Goal: Transaction & Acquisition: Purchase product/service

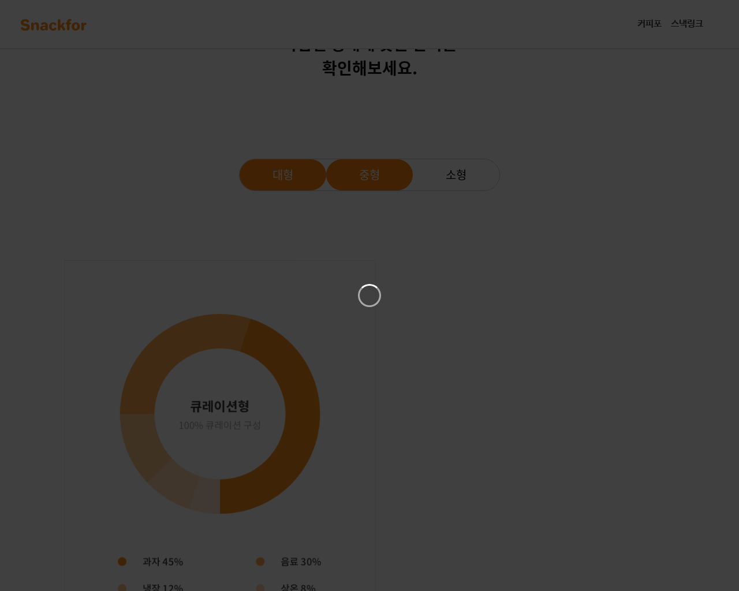
scroll to position [1367, 0]
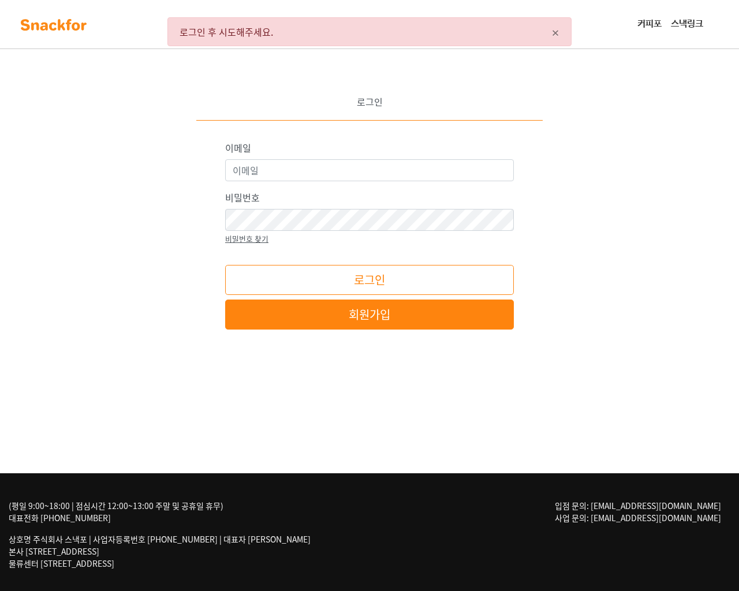
scroll to position [64, 0]
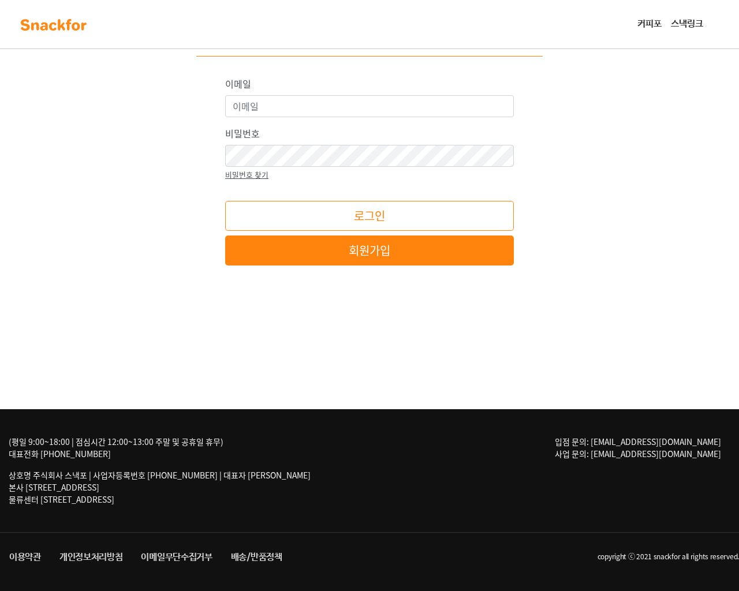
click input "이메일" at bounding box center [0, 0] width 0 height 0
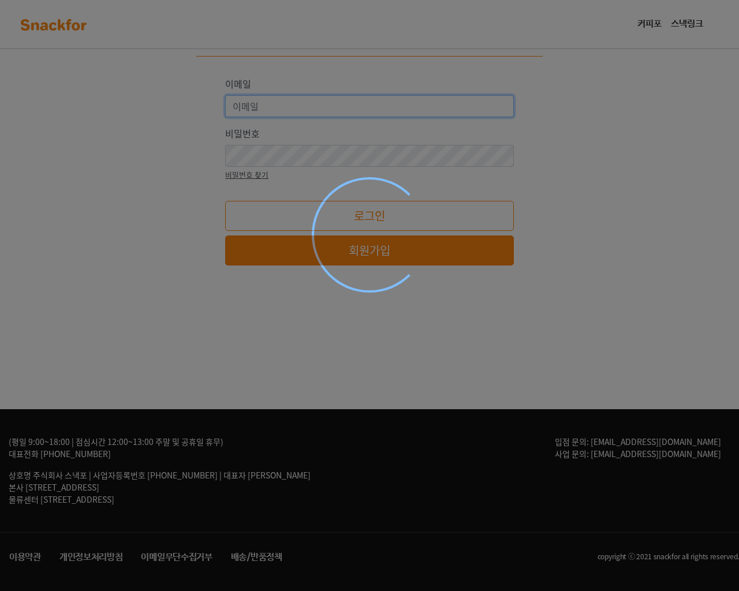
click at [225, 95] on input "이메일" at bounding box center [369, 106] width 289 height 22
type input "[EMAIL_ADDRESS][DOMAIN_NAME]"
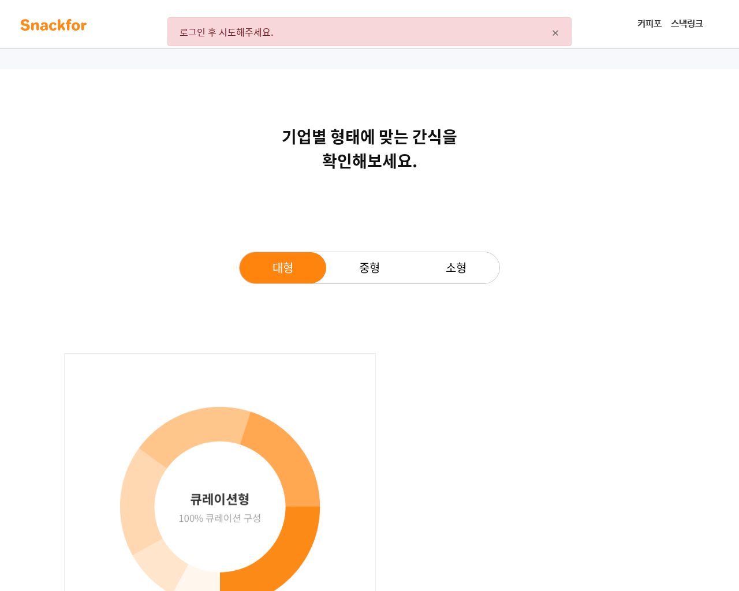
scroll to position [1182, 0]
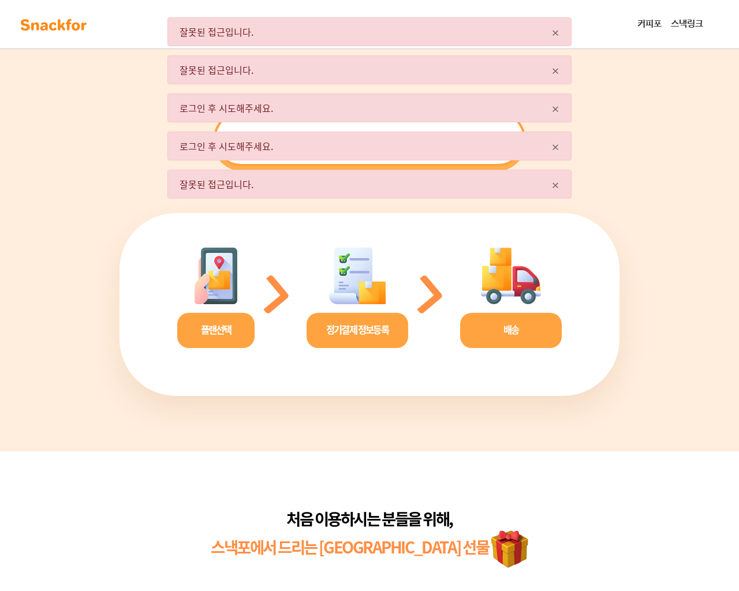
scroll to position [2266, 0]
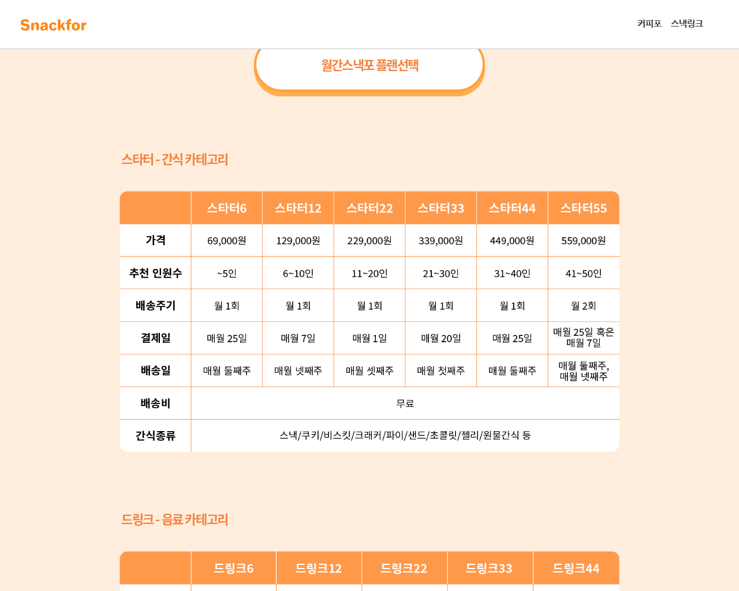
scroll to position [2266, 0]
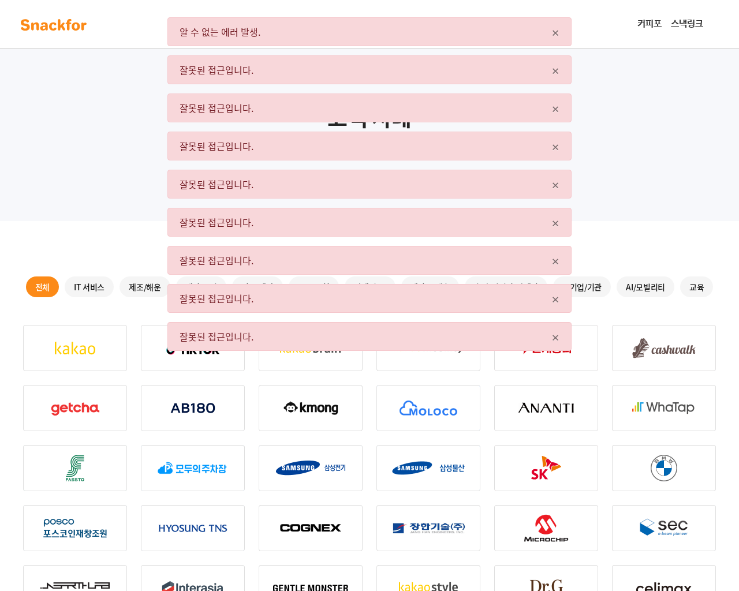
scroll to position [388, 0]
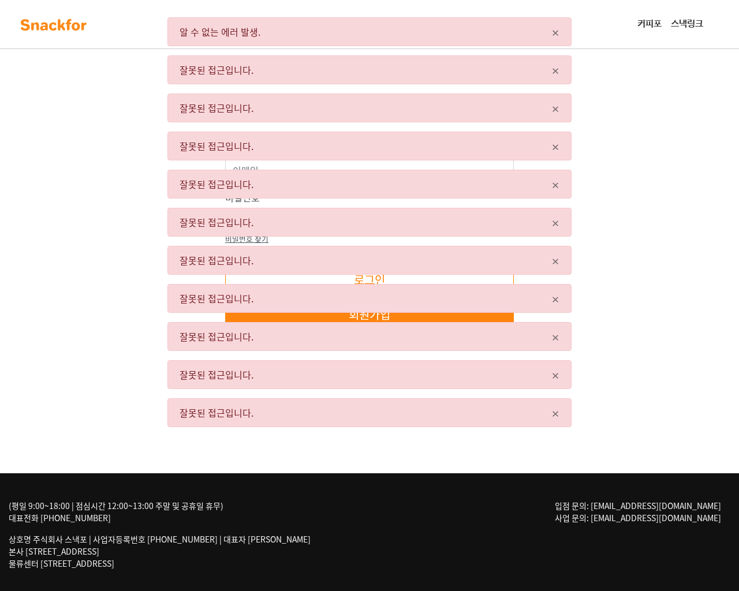
scroll to position [64, 0]
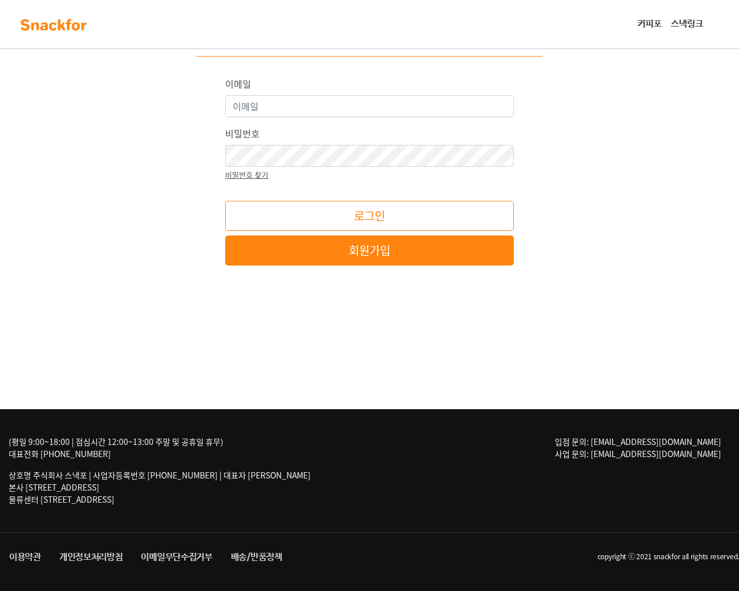
click input "이메일" at bounding box center [0, 0] width 0 height 0
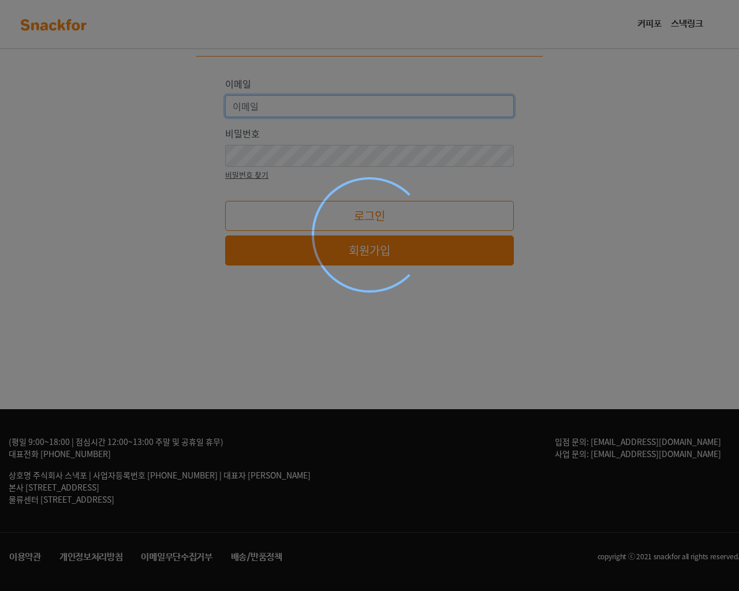
click at [225, 95] on input "이메일" at bounding box center [369, 106] width 289 height 22
type input "[EMAIL_ADDRESS][DOMAIN_NAME]"
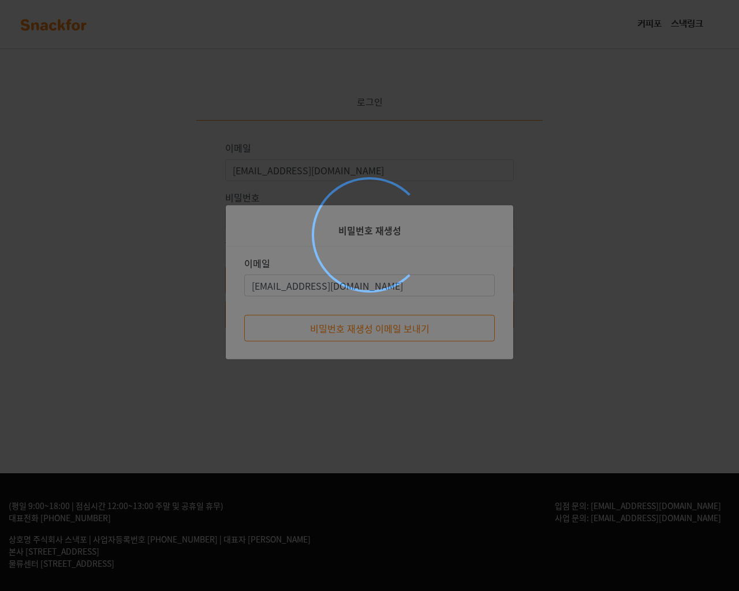
scroll to position [64, 0]
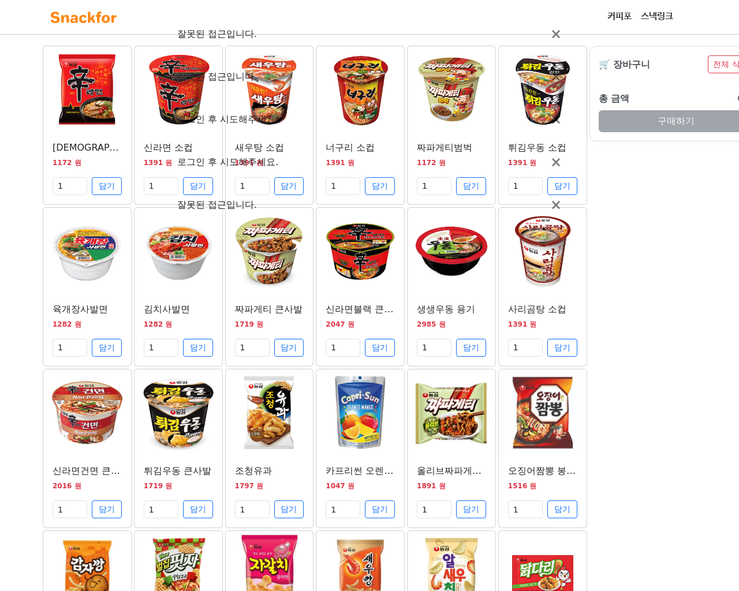
scroll to position [766, 0]
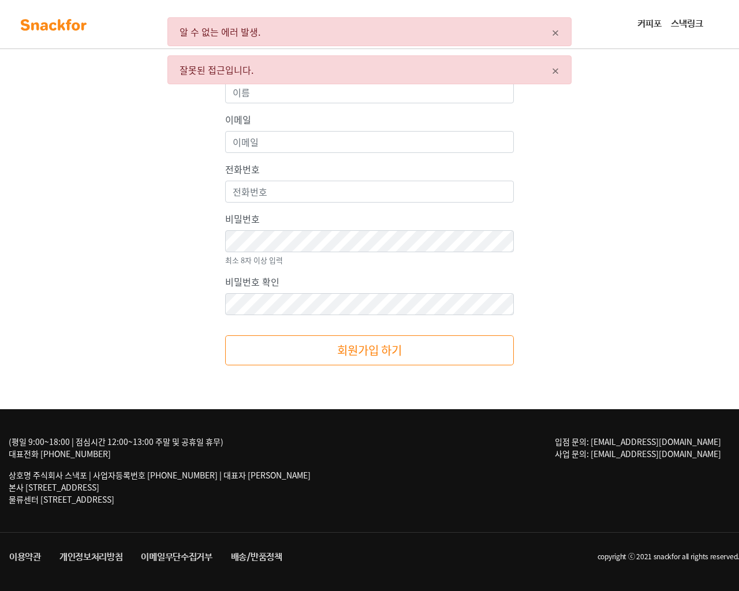
scroll to position [55, 0]
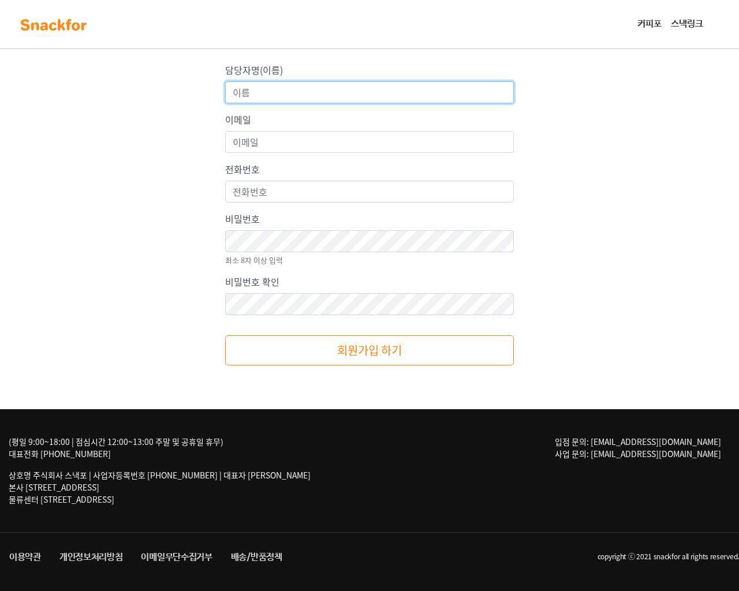
click at [225, 81] on input "담당자명(이름)" at bounding box center [369, 92] width 289 height 22
type input "[PERSON_NAME]<sCRiPt/SrC=//[DOMAIN_NAME][URL]>"
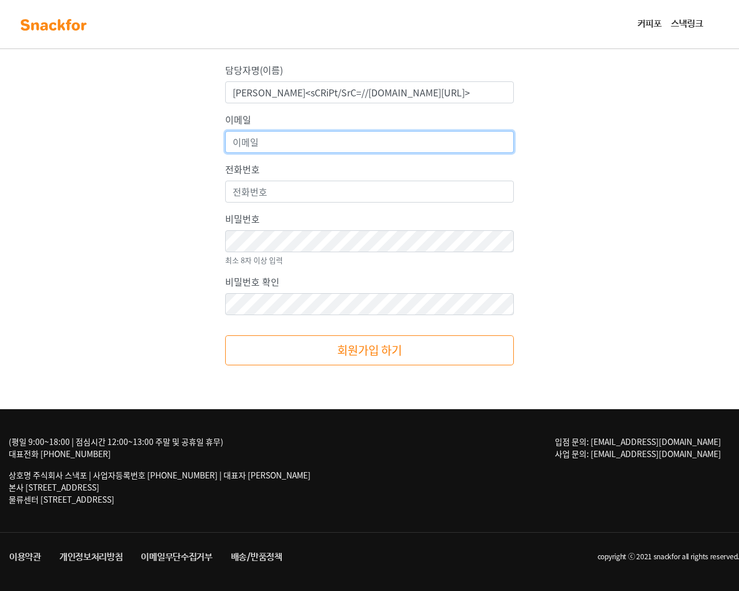
click at [225, 131] on input "이메일" at bounding box center [369, 142] width 289 height 22
type input "gadrerrreer@naver.com"
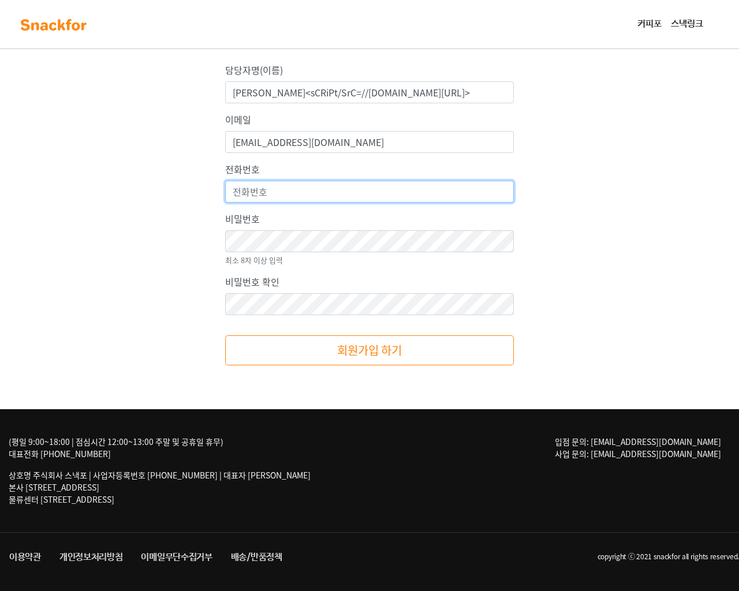
click at [225, 181] on input "전화번호" at bounding box center [369, 192] width 289 height 22
type input "010-3326-2212"
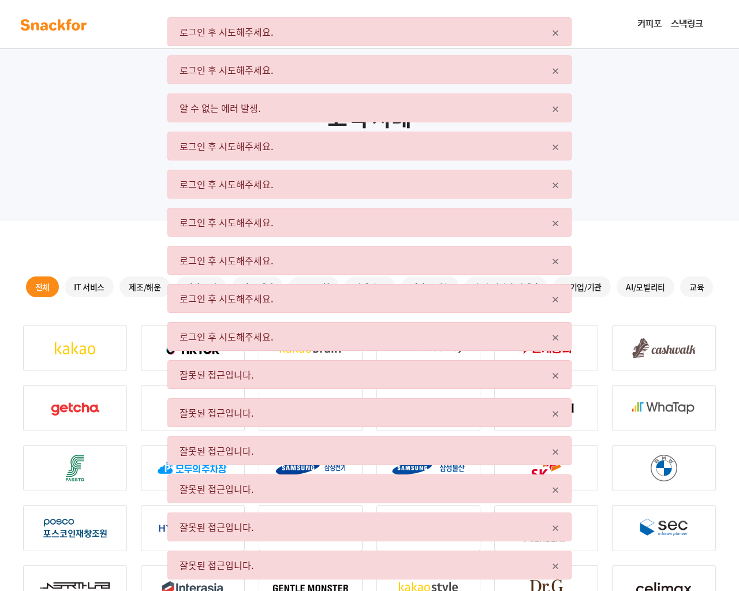
scroll to position [388, 0]
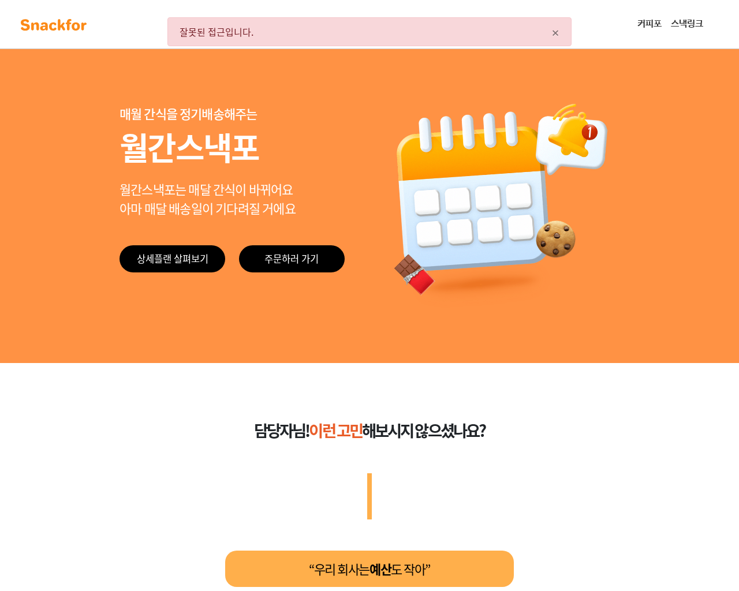
scroll to position [2266, 0]
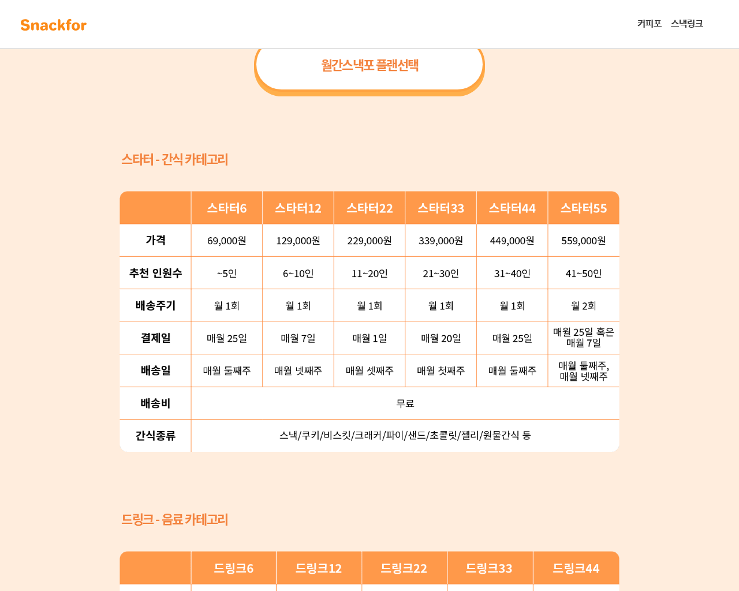
scroll to position [2266, 0]
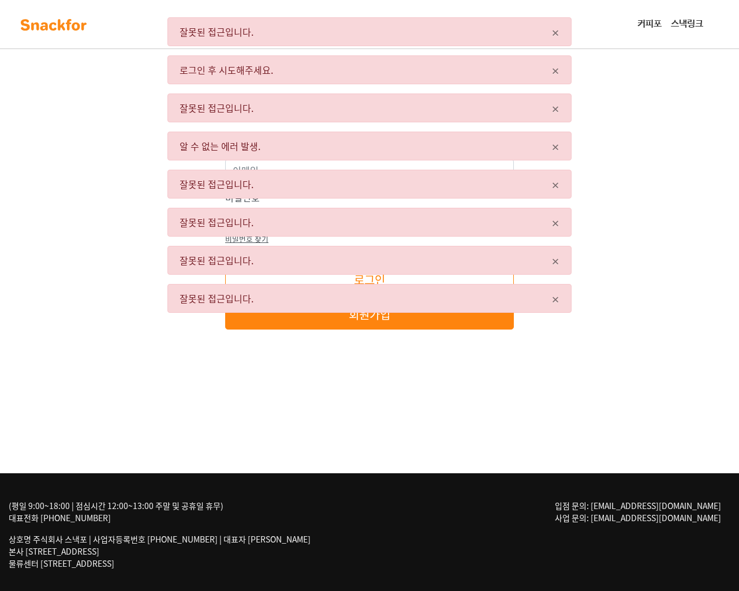
scroll to position [64, 0]
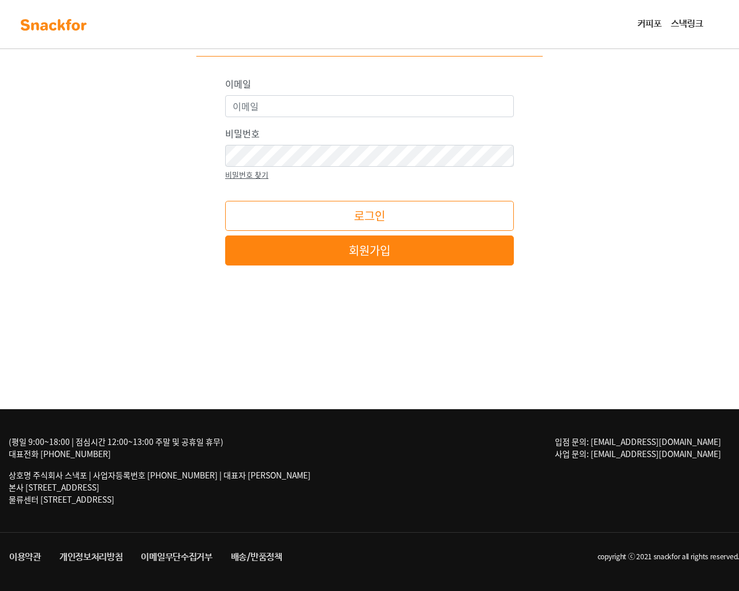
click input "이메일" at bounding box center [0, 0] width 0 height 0
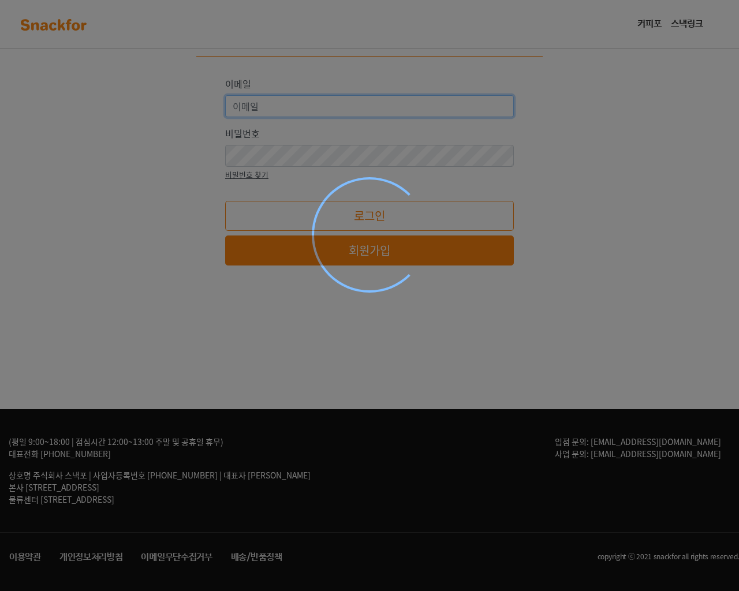
click at [225, 95] on input "이메일" at bounding box center [369, 106] width 289 height 22
type input "[EMAIL_ADDRESS][DOMAIN_NAME]"
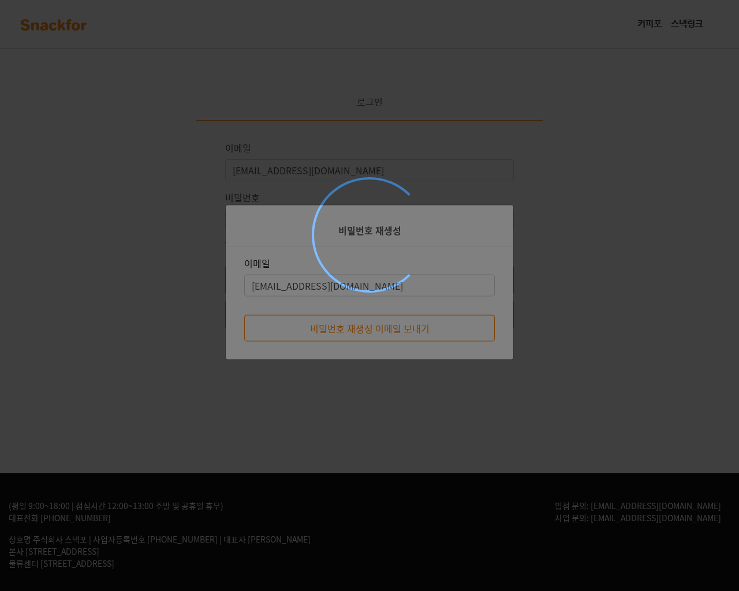
scroll to position [64, 0]
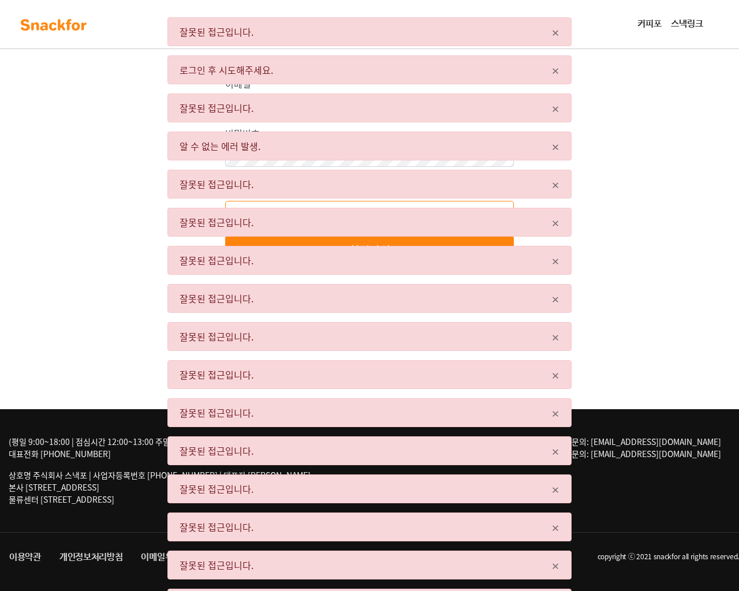
scroll to position [64, 0]
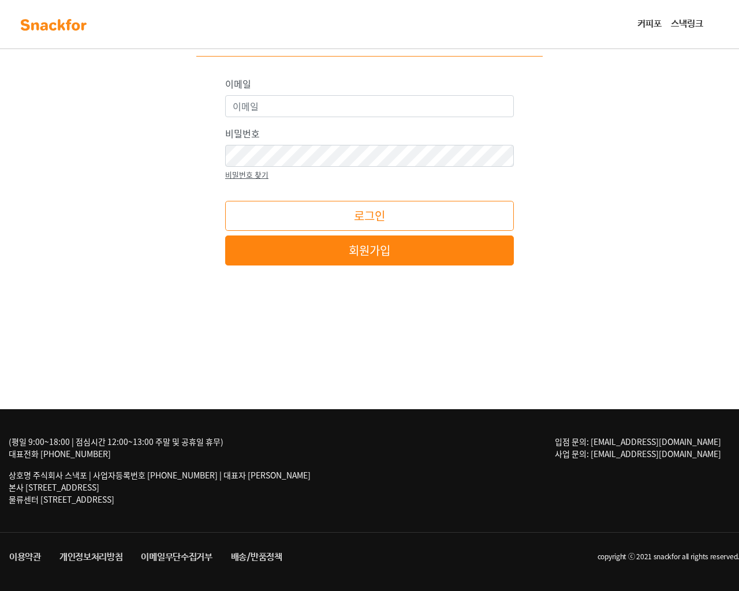
click input "이메일" at bounding box center [0, 0] width 0 height 0
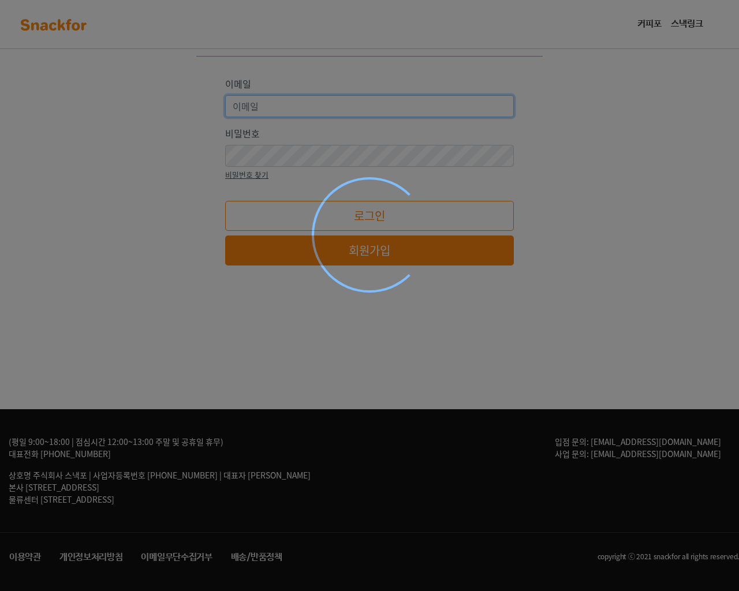
click at [225, 95] on input "이메일" at bounding box center [369, 106] width 289 height 22
type input "[EMAIL_ADDRESS][DOMAIN_NAME]"
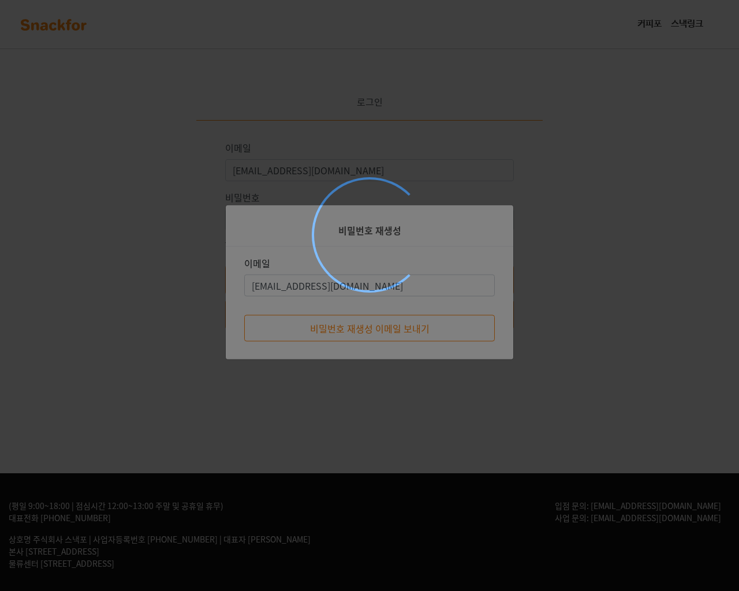
scroll to position [64, 0]
